Goal: Check status: Check status

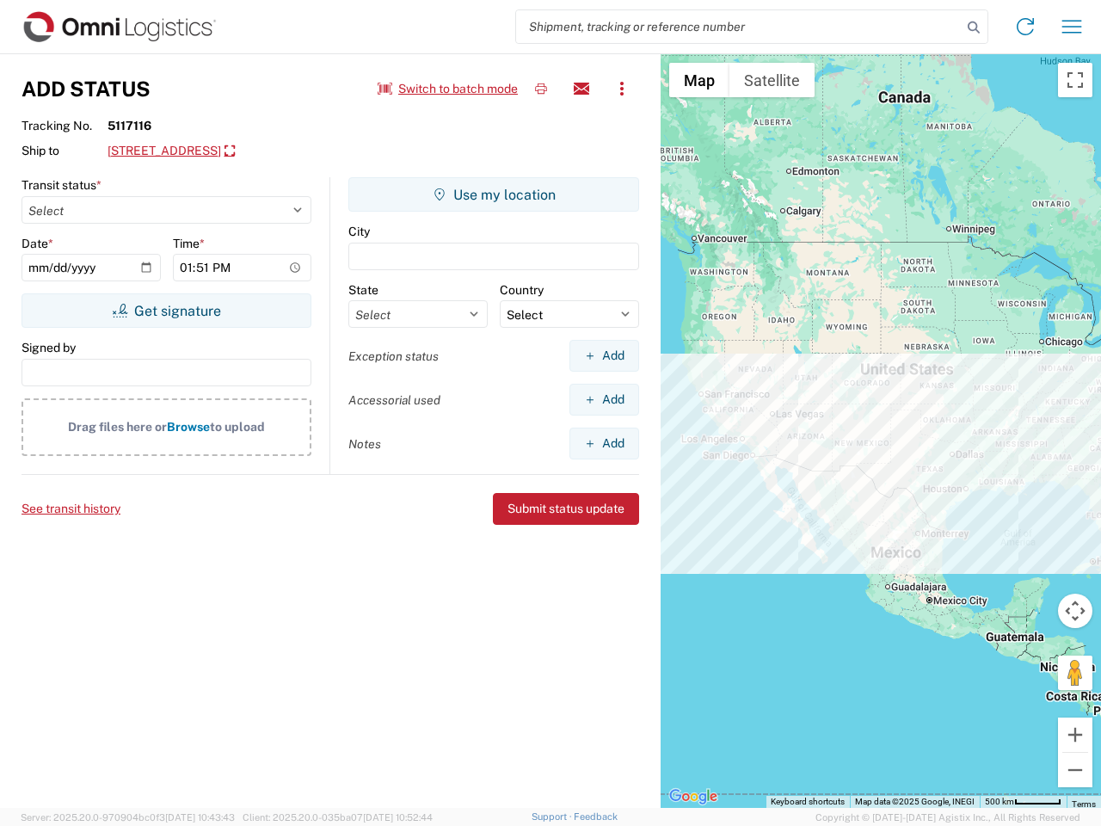
click at [739, 27] on input "search" at bounding box center [739, 26] width 446 height 33
click at [974, 28] on icon at bounding box center [974, 27] width 24 height 24
click at [1026, 27] on icon at bounding box center [1026, 27] width 28 height 28
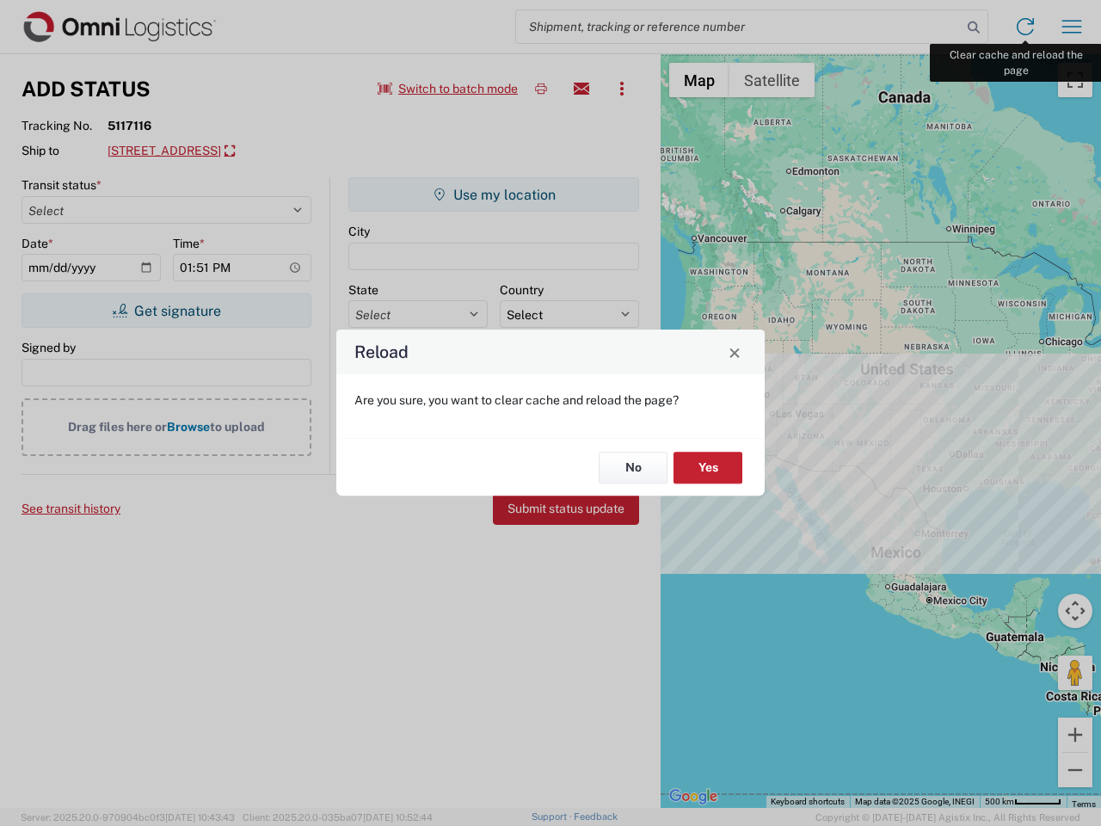
click at [1072, 27] on div "Reload Are you sure, you want to clear cache and reload the page? No Yes" at bounding box center [550, 413] width 1101 height 826
click at [448, 89] on div "Reload Are you sure, you want to clear cache and reload the page? No Yes" at bounding box center [550, 413] width 1101 height 826
click at [541, 89] on div "Reload Are you sure, you want to clear cache and reload the page? No Yes" at bounding box center [550, 413] width 1101 height 826
click at [582, 89] on div "Reload Are you sure, you want to clear cache and reload the page? No Yes" at bounding box center [550, 413] width 1101 height 826
click at [622, 89] on div "Reload Are you sure, you want to clear cache and reload the page? No Yes" at bounding box center [550, 413] width 1101 height 826
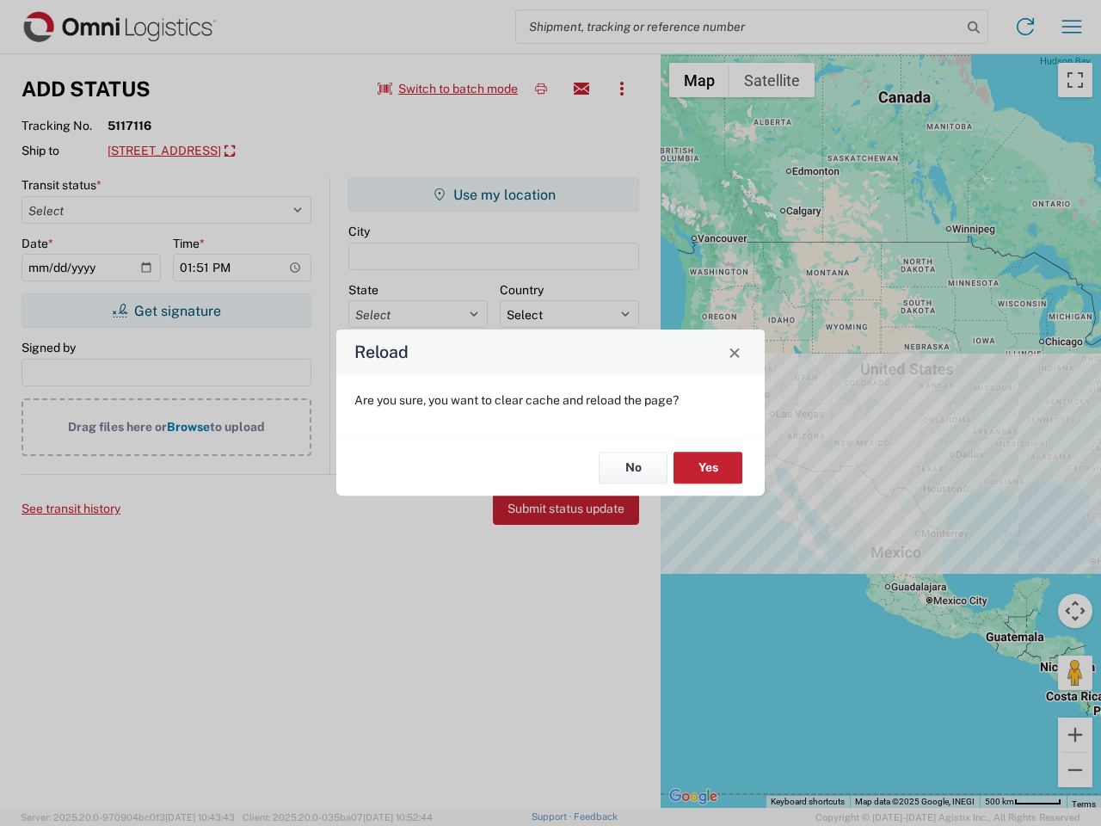
click at [246, 151] on div "Reload Are you sure, you want to clear cache and reload the page? No Yes" at bounding box center [550, 413] width 1101 height 826
click at [166, 311] on div "Reload Are you sure, you want to clear cache and reload the page? No Yes" at bounding box center [550, 413] width 1101 height 826
